Goal: Task Accomplishment & Management: Use online tool/utility

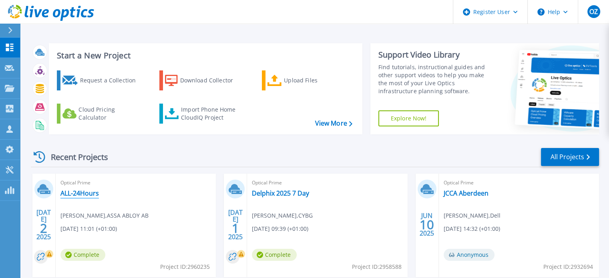
click at [80, 194] on link "ALL-24Hours" at bounding box center [79, 193] width 38 height 8
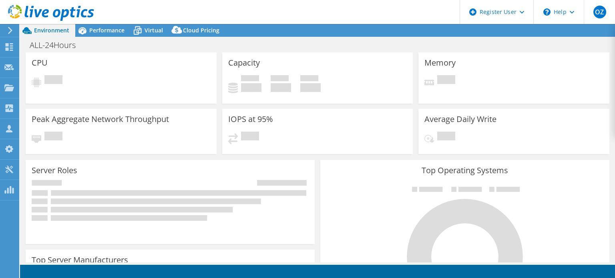
select select "USD"
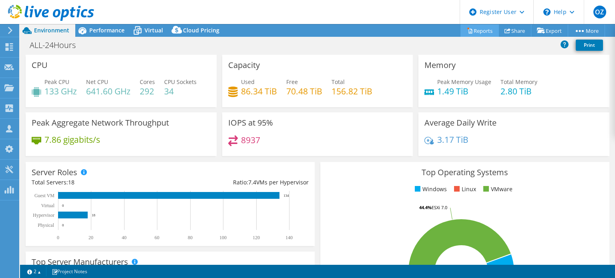
click at [477, 31] on link "Reports" at bounding box center [479, 30] width 38 height 12
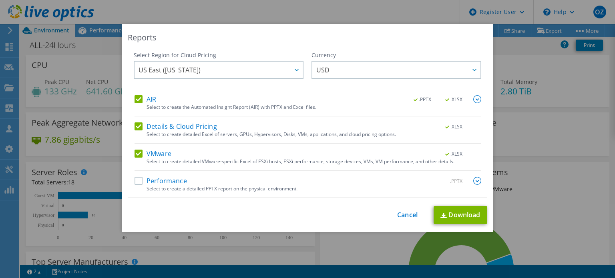
click at [124, 46] on div "Reports Select Region for Cloud Pricing Asia Pacific (Hong Kong) Asia Pacific (…" at bounding box center [307, 128] width 371 height 208
click at [135, 178] on label "Performance" at bounding box center [160, 181] width 52 height 8
click at [0, 0] on input "Performance" at bounding box center [0, 0] width 0 height 0
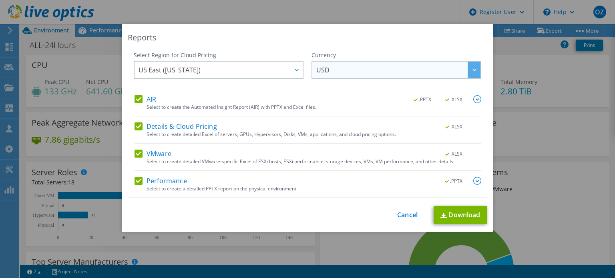
click at [327, 68] on span "USD" at bounding box center [398, 70] width 164 height 16
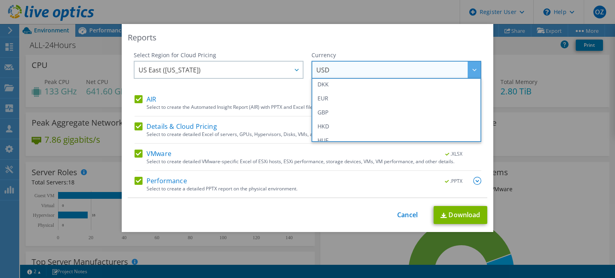
scroll to position [109, 0]
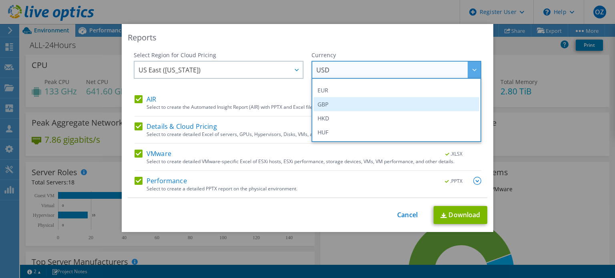
click at [361, 97] on li "GBP" at bounding box center [396, 104] width 166 height 14
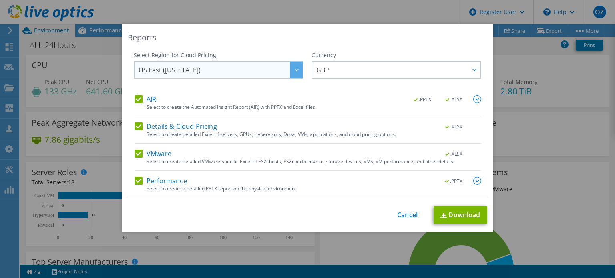
click at [272, 69] on span "US East (Virginia)" at bounding box center [220, 70] width 164 height 16
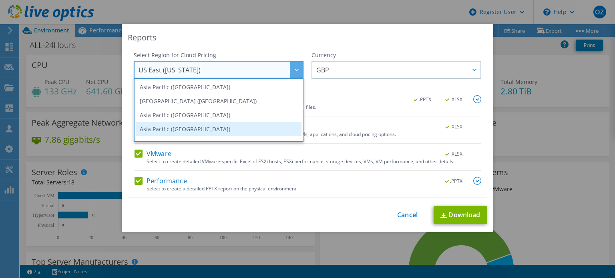
scroll to position [108, 0]
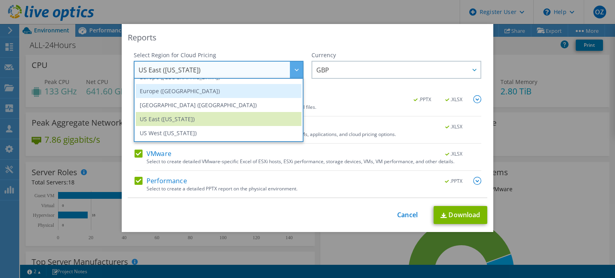
click at [256, 94] on li "Europe (London)" at bounding box center [219, 91] width 166 height 14
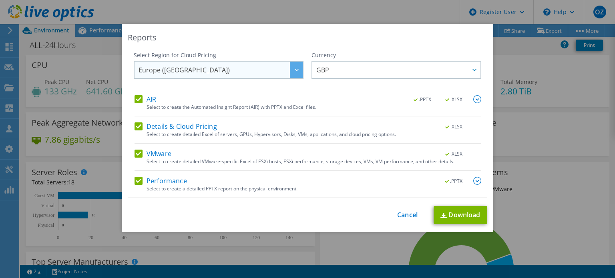
scroll to position [108, 0]
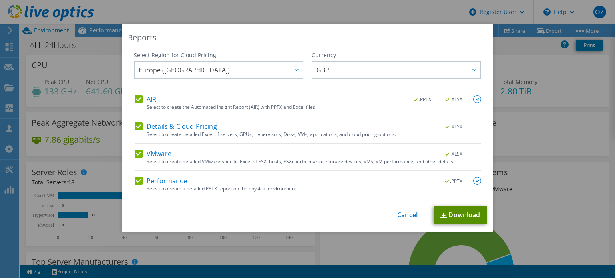
click at [441, 208] on link "Download" at bounding box center [460, 215] width 54 height 18
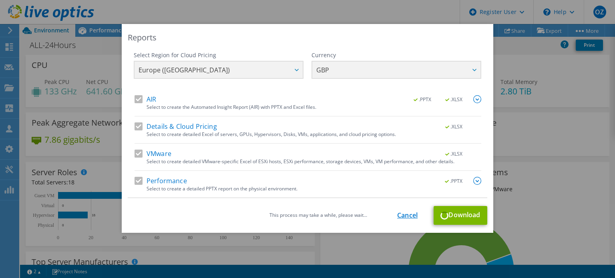
click at [400, 217] on link "Cancel" at bounding box center [407, 216] width 20 height 8
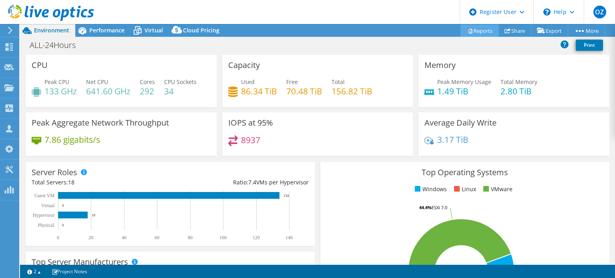
click at [467, 30] on icon at bounding box center [470, 31] width 6 height 6
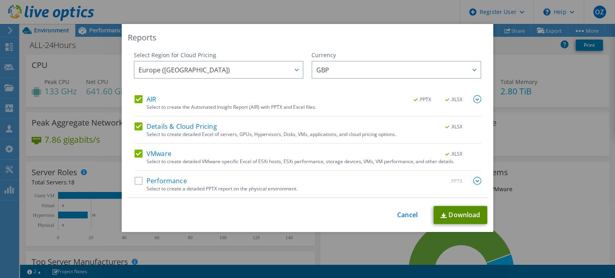
click at [453, 207] on link "Download" at bounding box center [460, 215] width 54 height 18
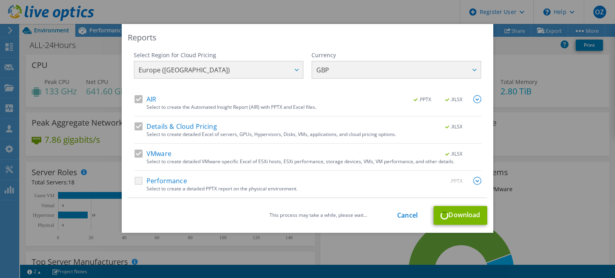
click at [546, 168] on div "Reports Select Region for Cloud Pricing Asia Pacific (Hong Kong) Asia Pacific (…" at bounding box center [307, 139] width 615 height 230
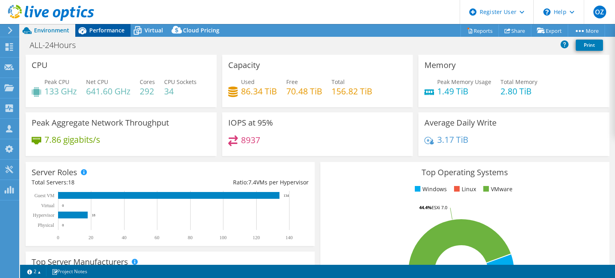
click at [103, 32] on span "Performance" at bounding box center [106, 30] width 35 height 8
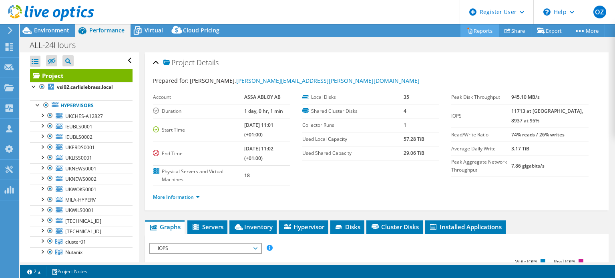
click at [471, 32] on link "Reports" at bounding box center [479, 30] width 38 height 12
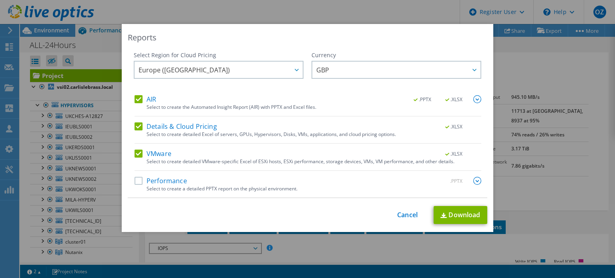
click at [136, 99] on label "AIR" at bounding box center [145, 99] width 22 height 8
click at [0, 0] on input "AIR" at bounding box center [0, 0] width 0 height 0
click at [449, 215] on link "Download" at bounding box center [460, 215] width 54 height 18
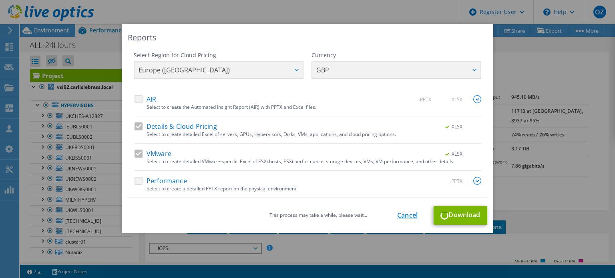
click at [397, 212] on link "Cancel" at bounding box center [407, 216] width 20 height 8
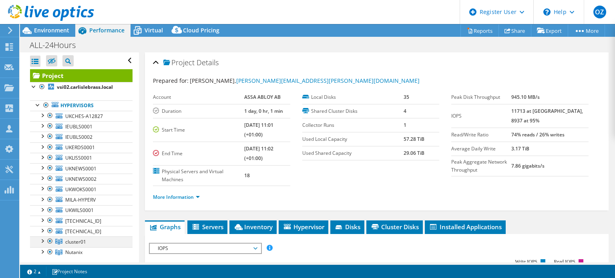
click at [42, 238] on div at bounding box center [42, 241] width 8 height 8
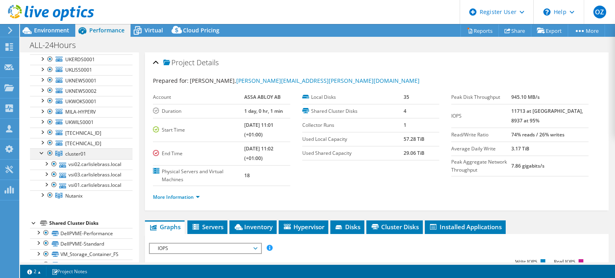
scroll to position [90, 0]
click at [42, 192] on div at bounding box center [42, 193] width 8 height 8
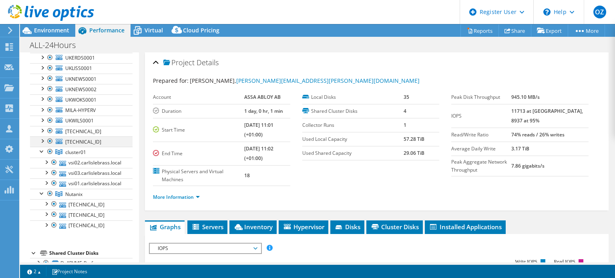
click at [42, 142] on div at bounding box center [42, 140] width 8 height 8
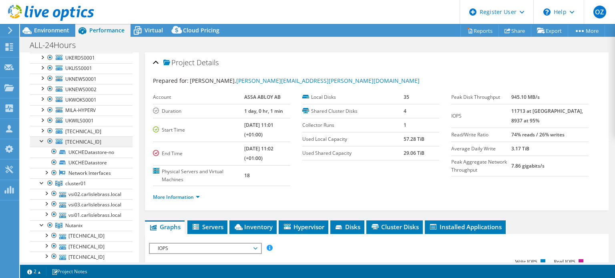
click at [42, 142] on div at bounding box center [42, 140] width 8 height 8
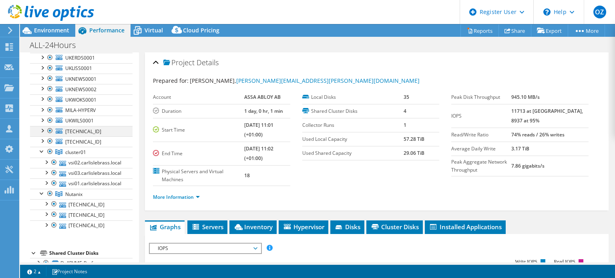
click at [43, 131] on div at bounding box center [42, 130] width 8 height 8
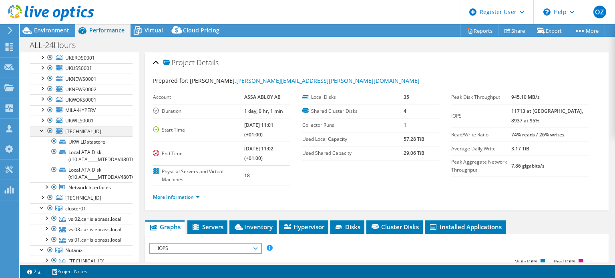
click at [43, 131] on div at bounding box center [42, 130] width 8 height 8
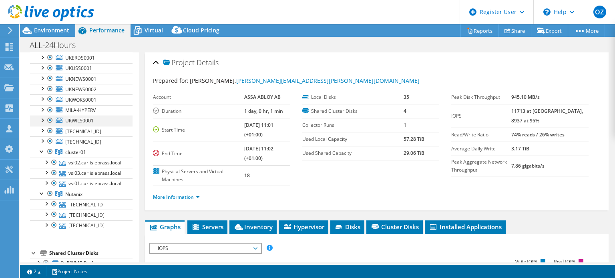
click at [44, 119] on div at bounding box center [42, 120] width 8 height 8
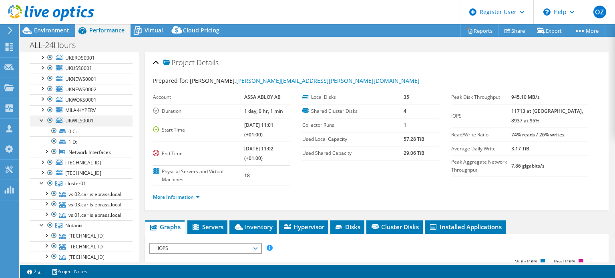
click at [44, 119] on div at bounding box center [42, 120] width 8 height 8
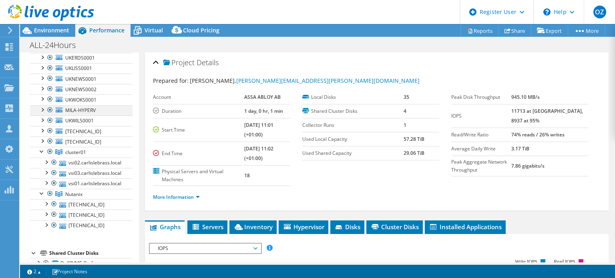
click at [45, 110] on div at bounding box center [42, 109] width 8 height 8
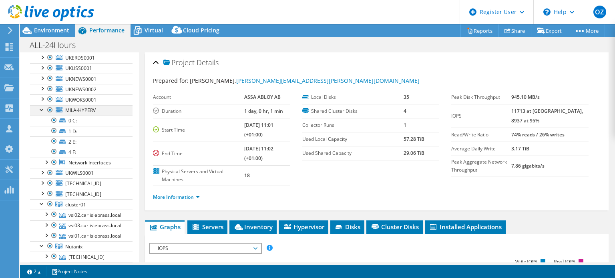
click at [45, 110] on div at bounding box center [42, 109] width 8 height 8
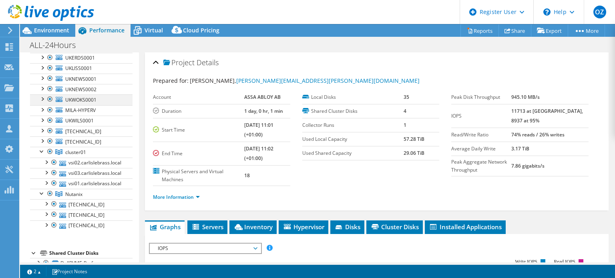
click at [41, 100] on div at bounding box center [42, 98] width 8 height 8
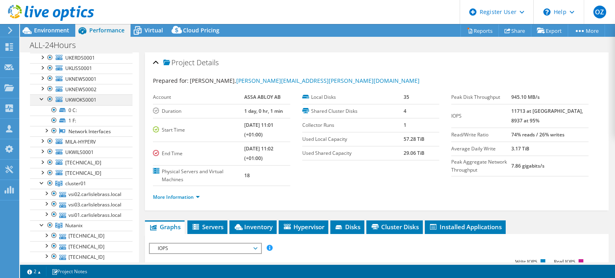
click at [41, 100] on div at bounding box center [42, 98] width 8 height 8
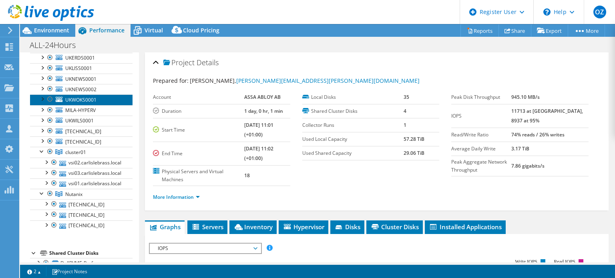
click at [70, 101] on span "UKWOKS0001" at bounding box center [80, 99] width 31 height 7
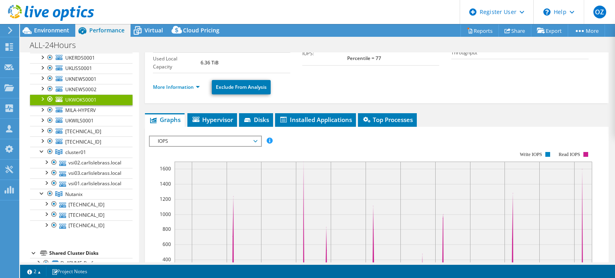
scroll to position [76, 0]
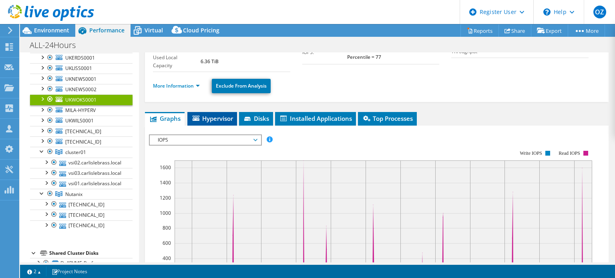
click at [206, 124] on li "Hypervisor" at bounding box center [212, 119] width 50 height 14
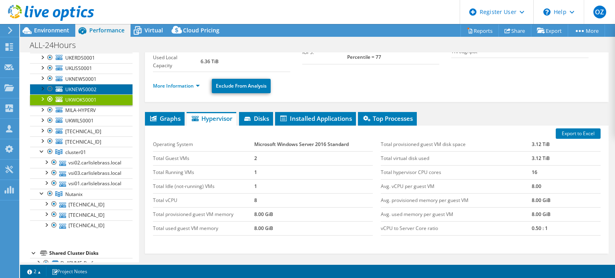
click at [109, 88] on link "UKNEWS0002" at bounding box center [81, 89] width 102 height 10
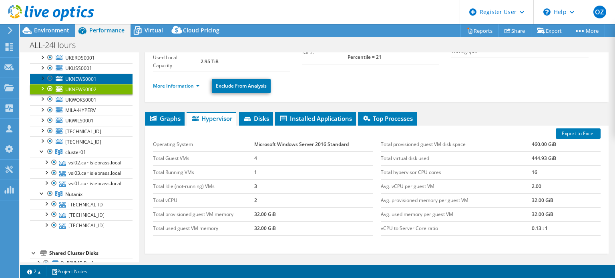
click at [62, 79] on icon at bounding box center [59, 78] width 7 height 5
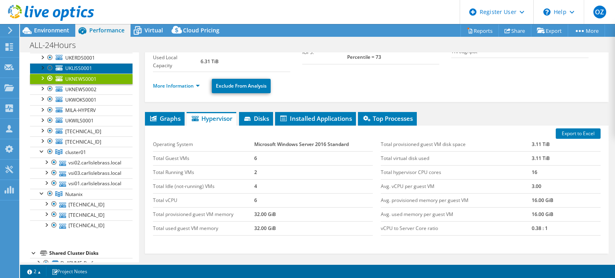
click at [77, 66] on span "UKLISS0001" at bounding box center [78, 68] width 27 height 7
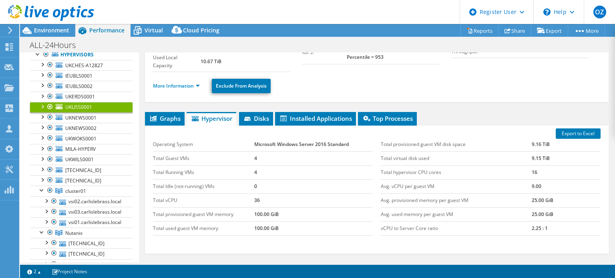
scroll to position [50, 0]
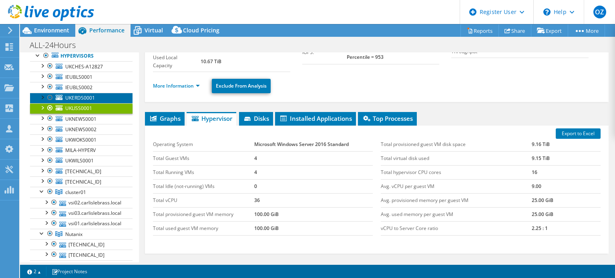
click at [80, 96] on span "UKERDS0001" at bounding box center [80, 97] width 30 height 7
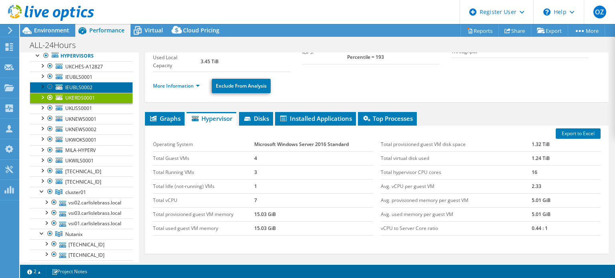
click at [87, 84] on span "IEUBLS0002" at bounding box center [78, 87] width 27 height 7
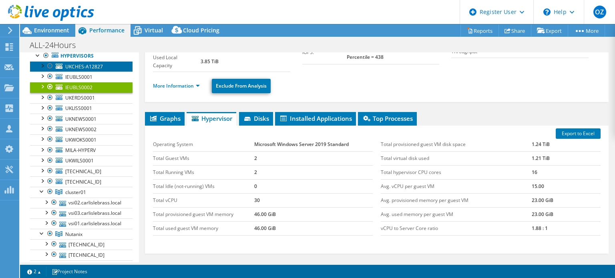
click at [94, 70] on link "UKCHES-A12827" at bounding box center [81, 66] width 102 height 10
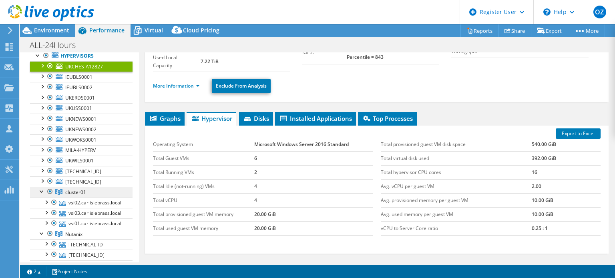
click at [86, 187] on link "cluster01" at bounding box center [81, 192] width 102 height 10
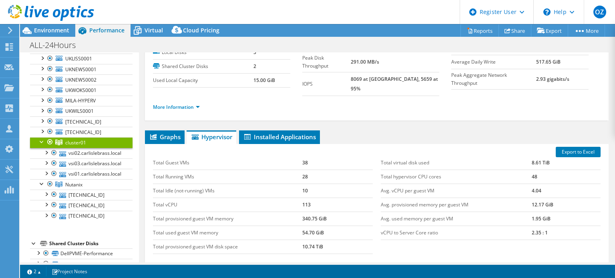
scroll to position [46, 0]
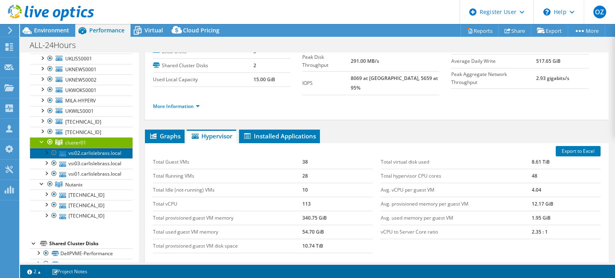
click at [98, 153] on link "vsi02.carlislebrass.local" at bounding box center [81, 153] width 102 height 10
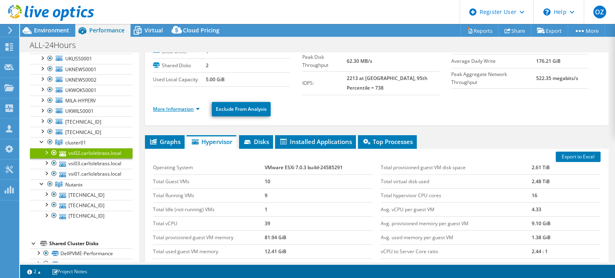
click at [183, 106] on link "More Information" at bounding box center [176, 109] width 47 height 7
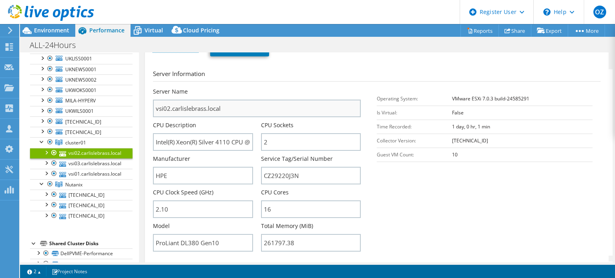
scroll to position [106, 0]
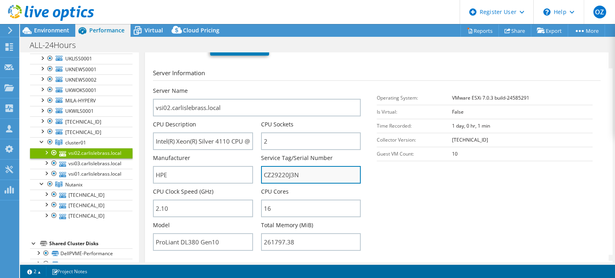
click at [281, 168] on input "CZ29220J3N" at bounding box center [311, 175] width 100 height 18
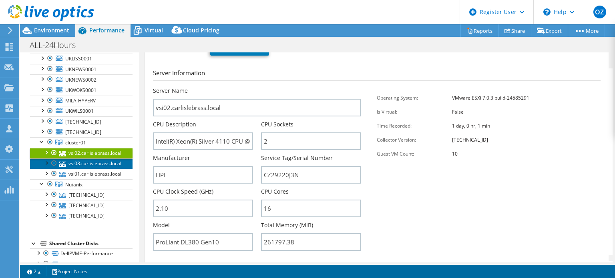
click at [107, 158] on link "vsi03.carlislebrass.local" at bounding box center [81, 163] width 102 height 10
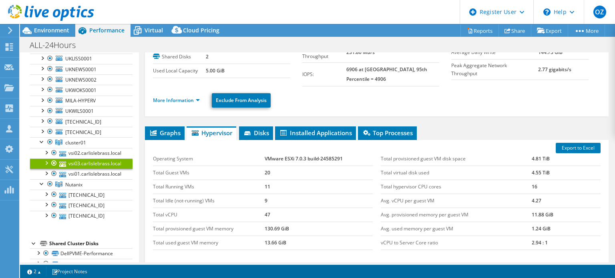
scroll to position [52, 0]
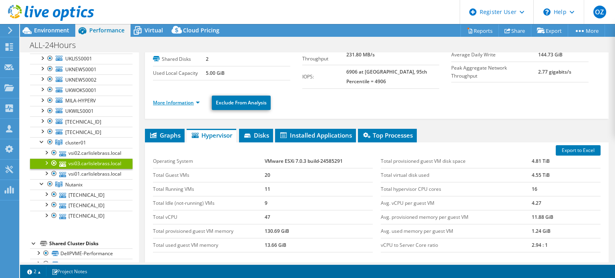
click at [180, 99] on link "More Information" at bounding box center [176, 102] width 47 height 7
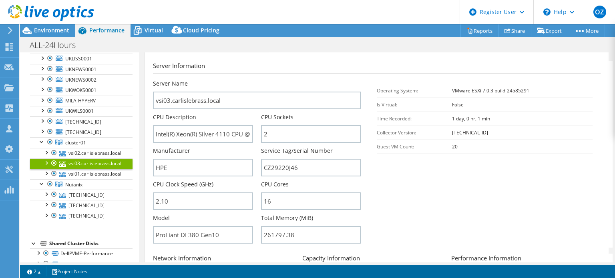
scroll to position [114, 0]
click at [106, 172] on link "vsi01.carlislebrass.local" at bounding box center [81, 174] width 102 height 10
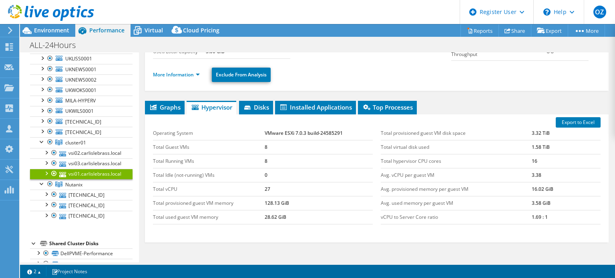
scroll to position [74, 0]
click at [186, 74] on link "More Information" at bounding box center [176, 74] width 47 height 7
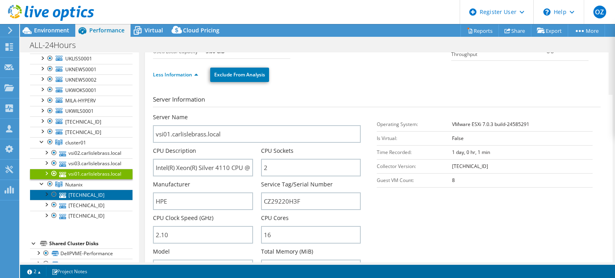
click at [96, 190] on link "10.22.2.205" at bounding box center [81, 195] width 102 height 10
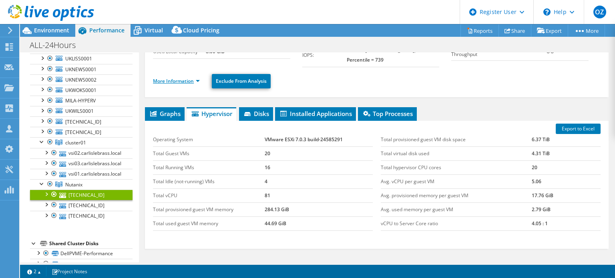
click at [190, 78] on link "More Information" at bounding box center [176, 81] width 47 height 7
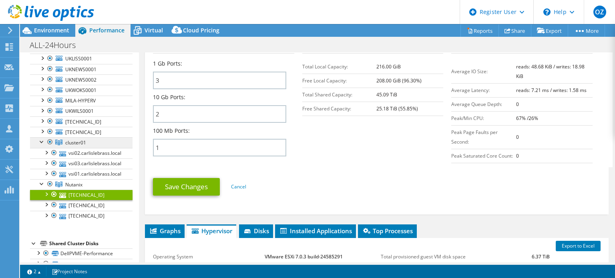
scroll to position [326, 0]
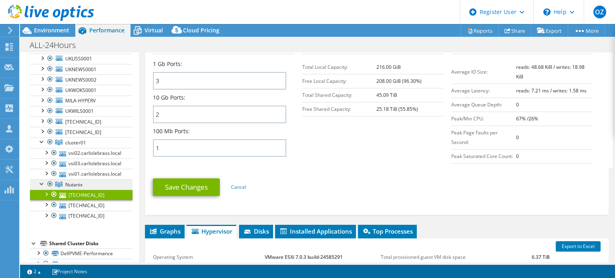
click at [80, 146] on span "Nutanix" at bounding box center [75, 142] width 21 height 7
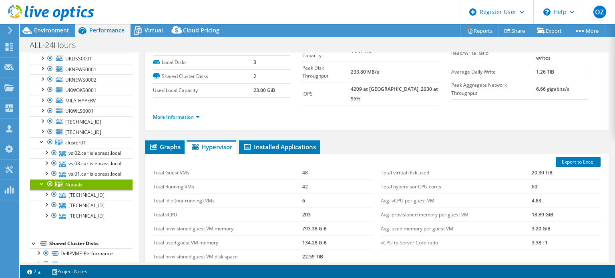
scroll to position [34, 0]
click at [166, 143] on span "Graphs" at bounding box center [165, 147] width 32 height 8
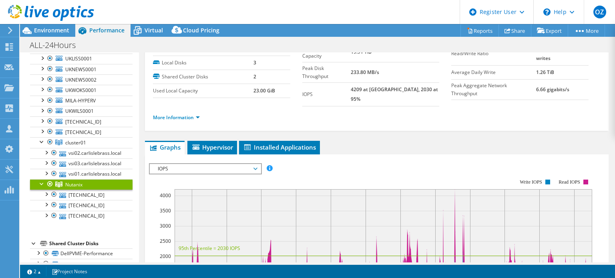
click at [229, 164] on span "IOPS" at bounding box center [205, 169] width 103 height 10
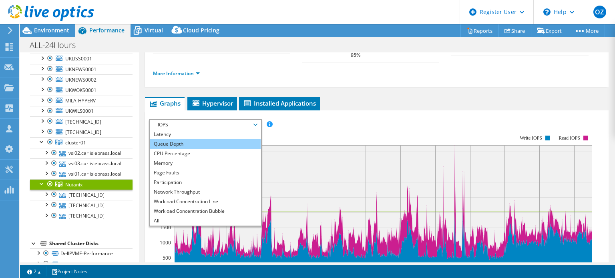
scroll to position [79, 0]
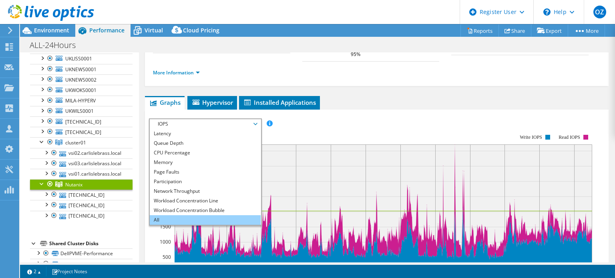
click at [192, 215] on li "All" at bounding box center [205, 220] width 111 height 10
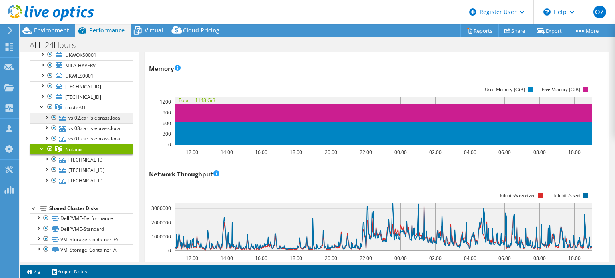
scroll to position [134, 0]
click at [69, 106] on span "cluster01" at bounding box center [75, 107] width 21 height 7
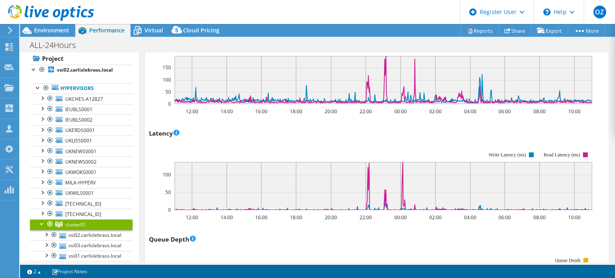
scroll to position [16, 0]
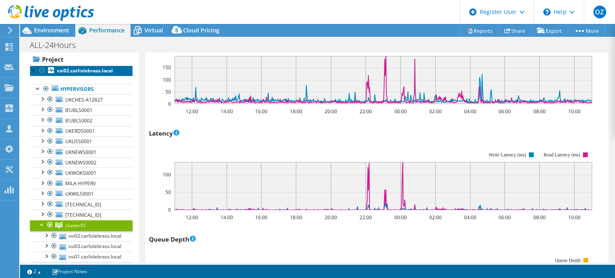
click at [98, 69] on b "vsi02.carlislebrass.local" at bounding box center [85, 70] width 56 height 7
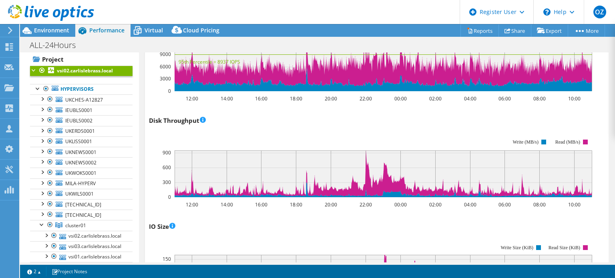
scroll to position [0, 0]
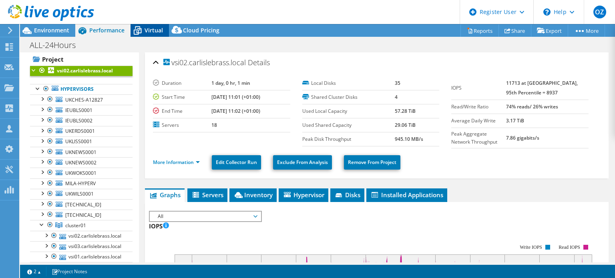
click at [153, 33] on span "Virtual" at bounding box center [153, 30] width 18 height 8
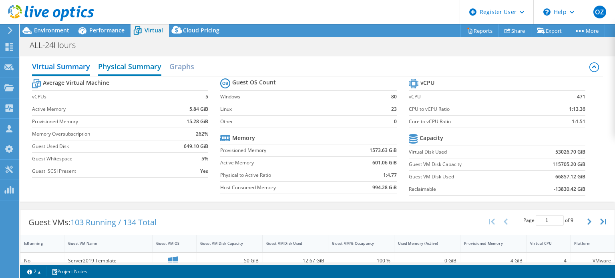
click at [146, 64] on h2 "Physical Summary" at bounding box center [129, 67] width 63 height 18
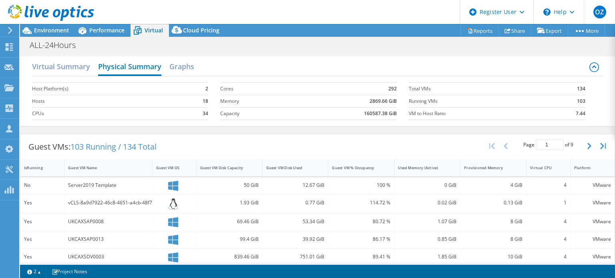
scroll to position [9, 0]
click at [182, 66] on h2 "Graphs" at bounding box center [181, 67] width 25 height 18
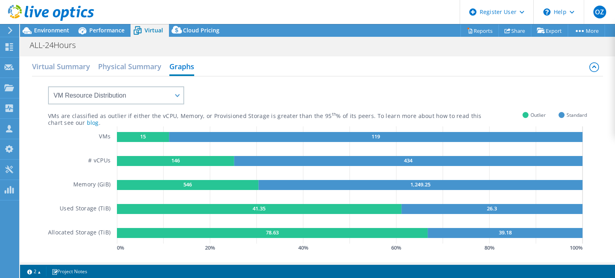
scroll to position [58, 0]
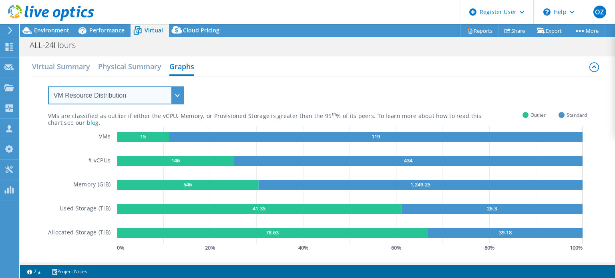
click at [150, 92] on select "VM Resource Distribution Provisioning Contrast Over Provisioning" at bounding box center [116, 95] width 136 height 18
click at [48, 86] on select "VM Resource Distribution Provisioning Contrast Over Provisioning" at bounding box center [116, 95] width 136 height 18
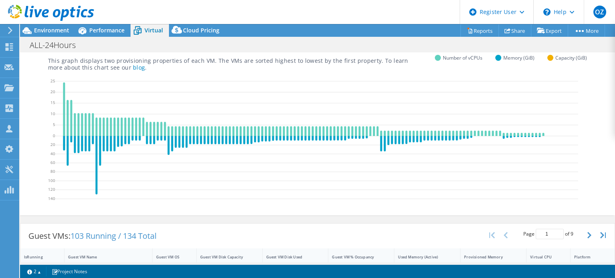
scroll to position [0, 0]
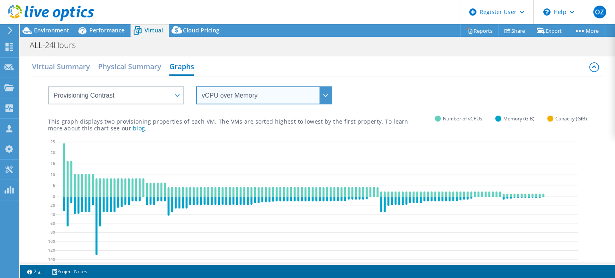
click at [292, 100] on select "vCPU over Memory vCPU over Capacity Memory over vCPU Memory over Capacity Capac…" at bounding box center [264, 95] width 136 height 18
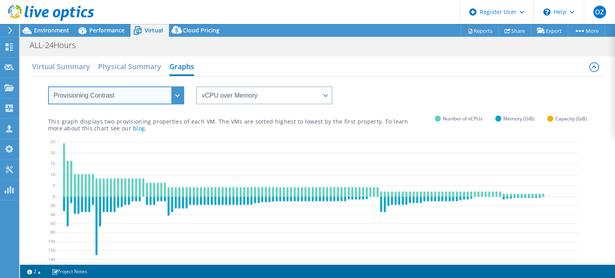
click at [138, 97] on select "VM Resource Distribution Provisioning Contrast Over Provisioning" at bounding box center [116, 95] width 136 height 18
select select "Over Provisioning"
click at [48, 86] on select "VM Resource Distribution Provisioning Contrast Over Provisioning" at bounding box center [116, 95] width 136 height 18
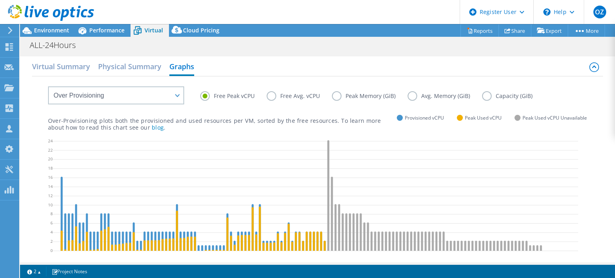
click at [271, 95] on label "Free Avg. vCPU" at bounding box center [299, 96] width 65 height 10
click at [0, 0] on input "Free Avg. vCPU" at bounding box center [0, 0] width 0 height 0
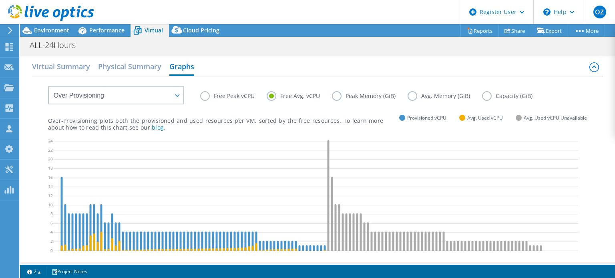
click at [336, 94] on label "Peak Memory (GiB)" at bounding box center [370, 96] width 76 height 10
click at [0, 0] on input "Peak Memory (GiB)" at bounding box center [0, 0] width 0 height 0
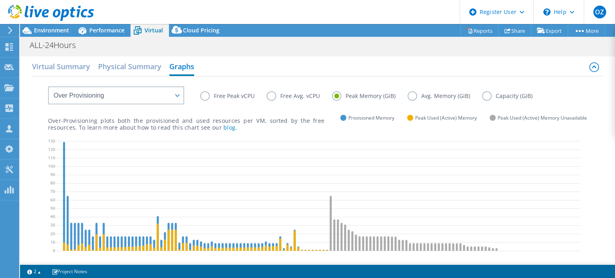
click at [415, 94] on label "Avg. Memory (GiB)" at bounding box center [444, 96] width 74 height 10
click at [0, 0] on input "Avg. Memory (GiB)" at bounding box center [0, 0] width 0 height 0
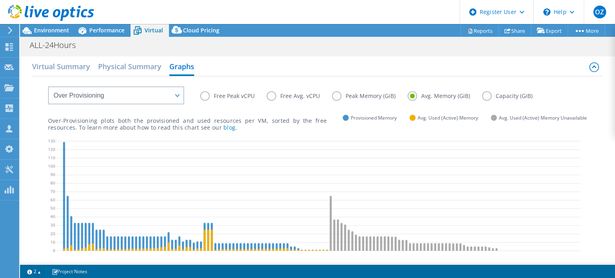
click at [485, 98] on label "Capacity (GiB)" at bounding box center [513, 96] width 62 height 10
click at [0, 0] on input "Capacity (GiB)" at bounding box center [0, 0] width 0 height 0
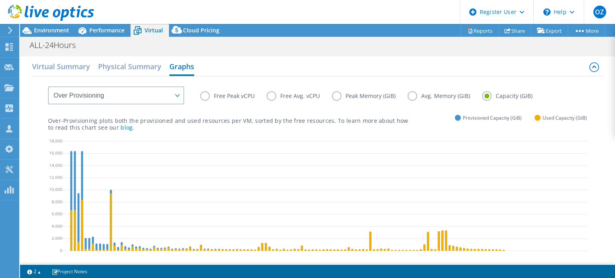
click at [134, 56] on div "Virtual Summary Physical Summary Graphs VM Resource Distribution Provisioning C…" at bounding box center [317, 161] width 595 height 211
click at [43, 68] on h2 "Virtual Summary" at bounding box center [61, 67] width 58 height 18
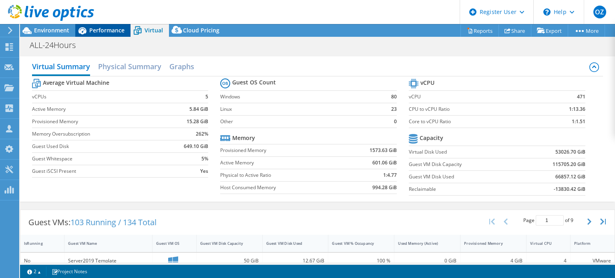
click at [100, 27] on span "Performance" at bounding box center [106, 30] width 35 height 8
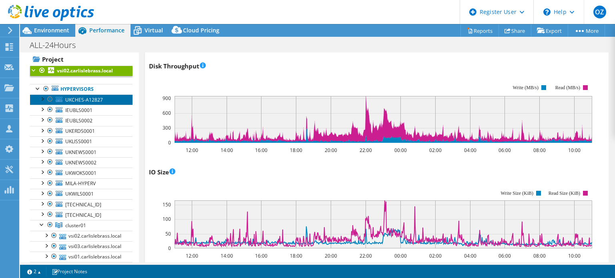
click at [69, 98] on span "UKCHES-A12827" at bounding box center [84, 99] width 38 height 7
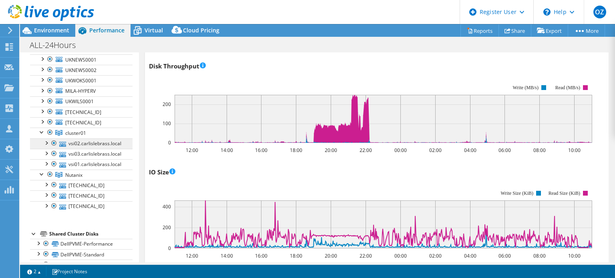
scroll to position [134, 0]
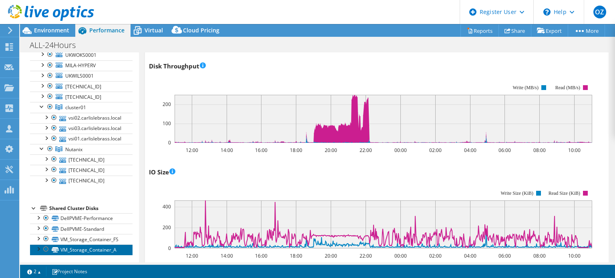
click at [88, 248] on link "VM_Storage_Container_A" at bounding box center [81, 250] width 102 height 10
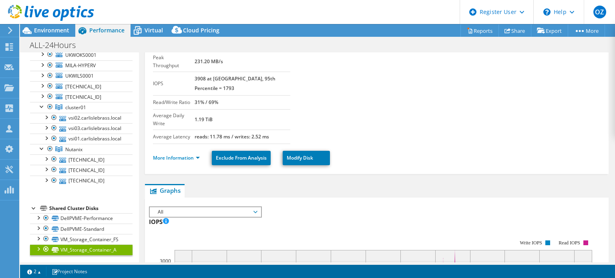
scroll to position [0, 0]
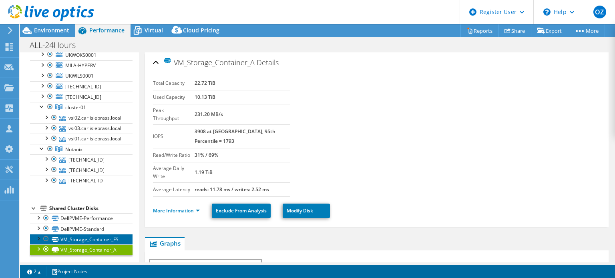
click at [84, 235] on link "VM_Storage_Container_FS" at bounding box center [81, 239] width 102 height 10
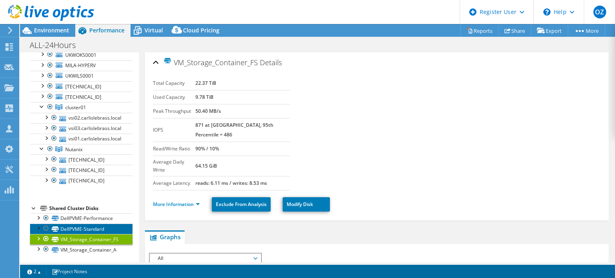
click at [88, 224] on link "DellPVME-Standard" at bounding box center [81, 229] width 102 height 10
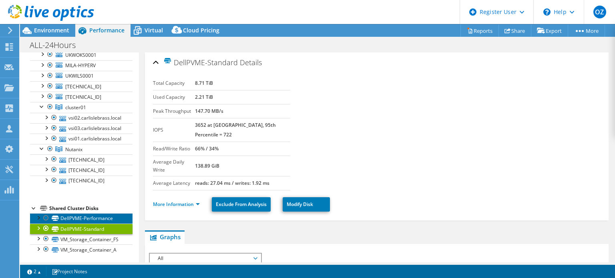
click at [94, 218] on link "DellPVME-Performance" at bounding box center [81, 218] width 102 height 10
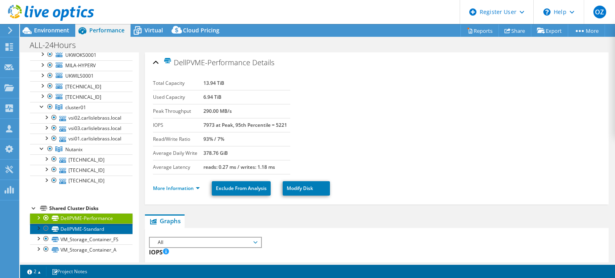
click at [92, 227] on link "DellPVME-Standard" at bounding box center [81, 229] width 102 height 10
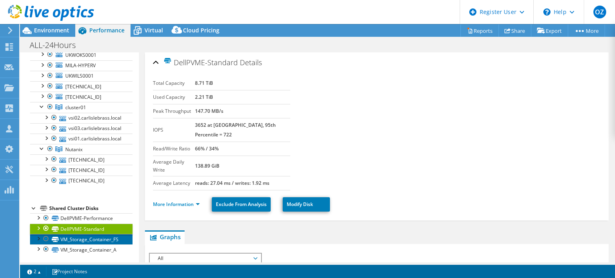
click at [90, 241] on link "VM_Storage_Container_FS" at bounding box center [81, 239] width 102 height 10
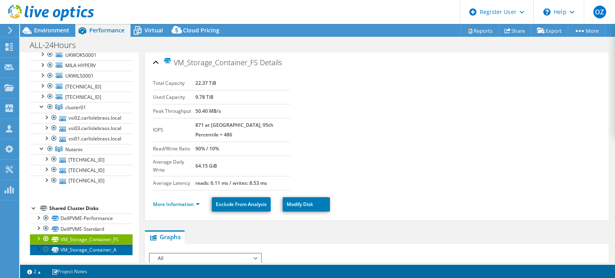
click at [89, 246] on link "VM_Storage_Container_A" at bounding box center [81, 250] width 102 height 10
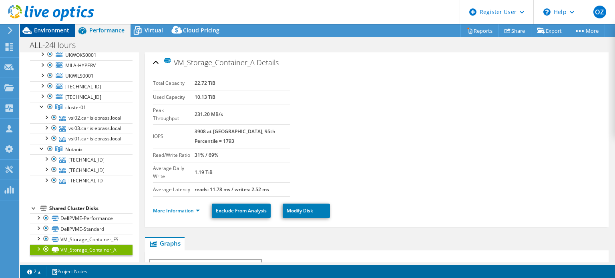
click at [50, 28] on span "Environment" at bounding box center [51, 30] width 35 height 8
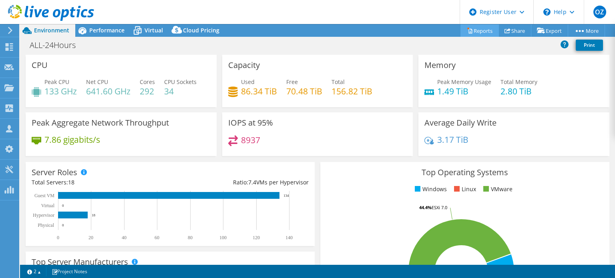
click at [475, 28] on link "Reports" at bounding box center [479, 30] width 38 height 12
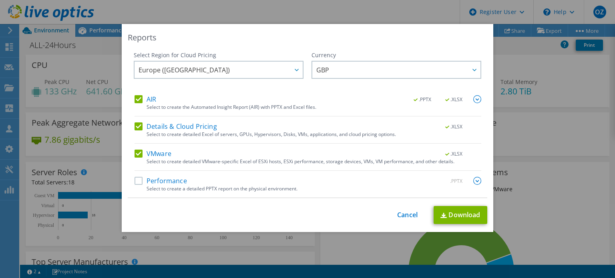
click at [410, 210] on div "This process may take a while, please wait... Cancel Download" at bounding box center [307, 215] width 359 height 18
click at [407, 216] on link "Cancel" at bounding box center [407, 215] width 20 height 8
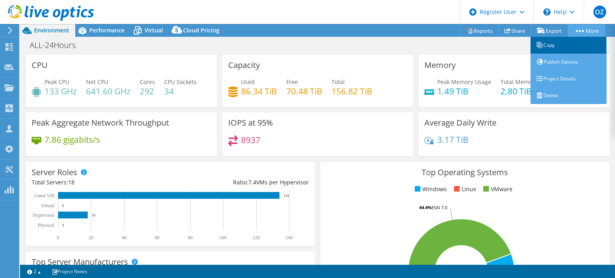
click at [568, 48] on link "Copy" at bounding box center [568, 45] width 76 height 17
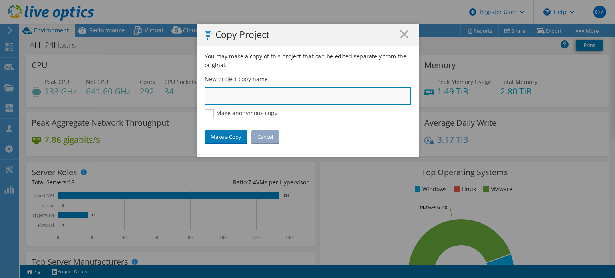
click at [271, 97] on input "text" at bounding box center [307, 96] width 206 height 18
click at [239, 94] on input "Assa Abloy FY26" at bounding box center [307, 96] width 206 height 18
click at [261, 94] on input "Assa Abloy CY26" at bounding box center [307, 96] width 206 height 18
type input "Assa Abloy CY25"
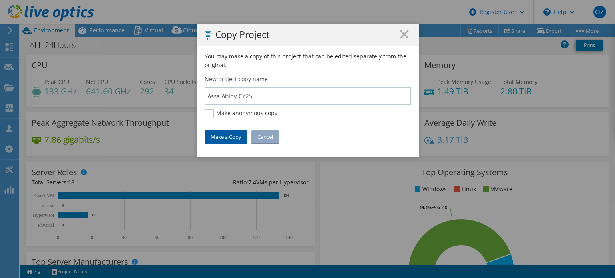
click at [226, 140] on link "Make a Copy" at bounding box center [225, 136] width 43 height 13
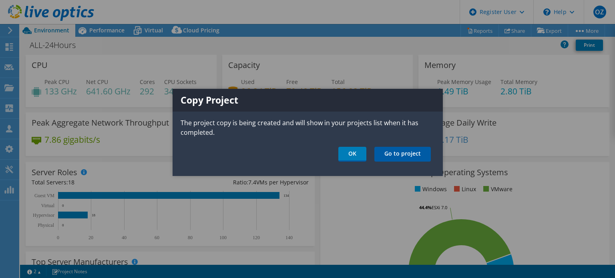
click at [385, 154] on link "Go to project" at bounding box center [402, 154] width 56 height 15
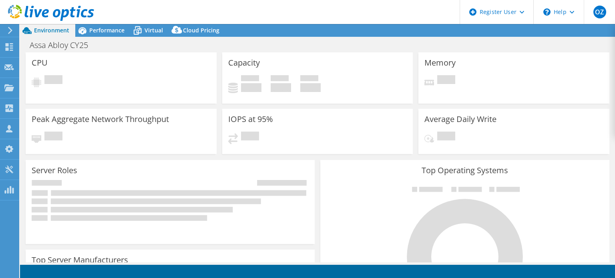
select select "USD"
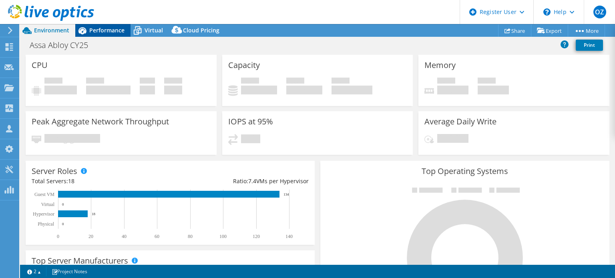
click at [95, 33] on span "Performance" at bounding box center [106, 30] width 35 height 8
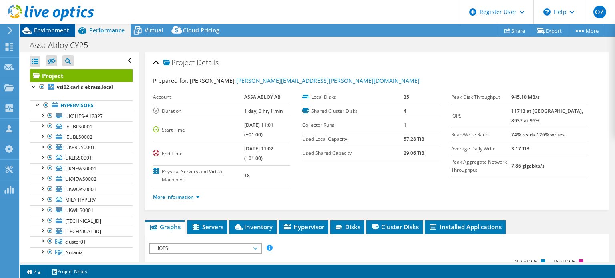
click at [54, 28] on span "Environment" at bounding box center [51, 30] width 35 height 8
